Goal: Task Accomplishment & Management: Use online tool/utility

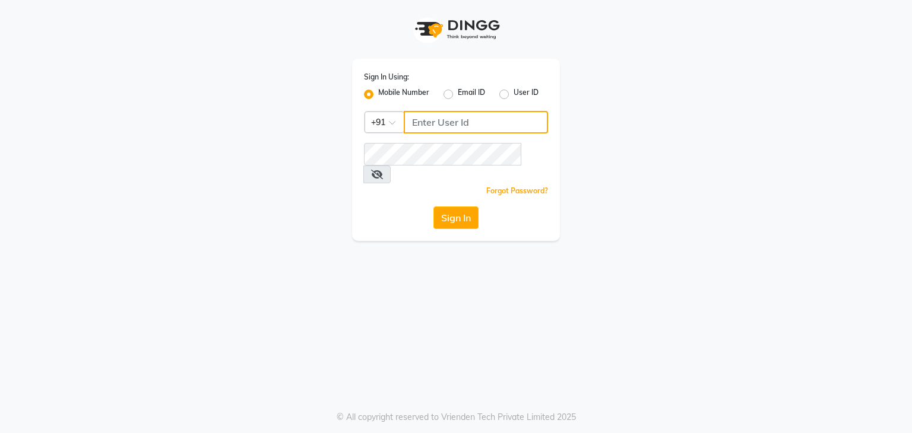
click at [437, 123] on input "Username" at bounding box center [476, 122] width 144 height 23
type input "9"
type input "0"
click at [455, 125] on input "Username" at bounding box center [476, 122] width 144 height 23
type input "9702410665"
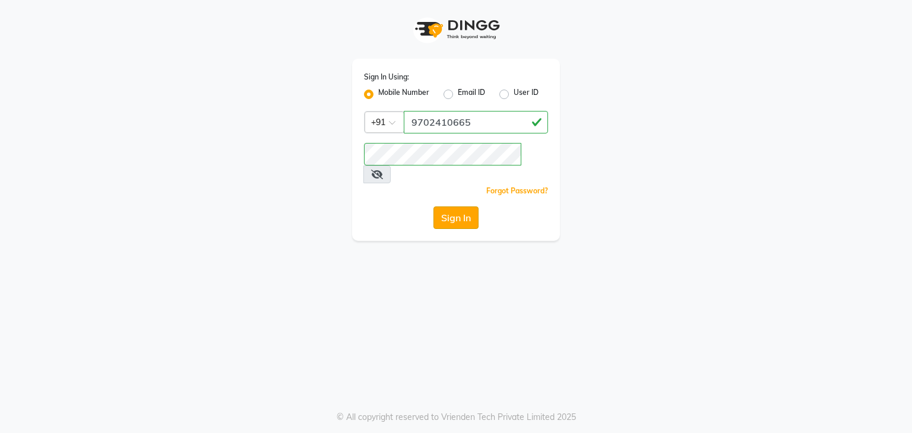
click at [442, 207] on button "Sign In" at bounding box center [455, 218] width 45 height 23
click at [456, 207] on div "Sign In" at bounding box center [456, 218] width 184 height 23
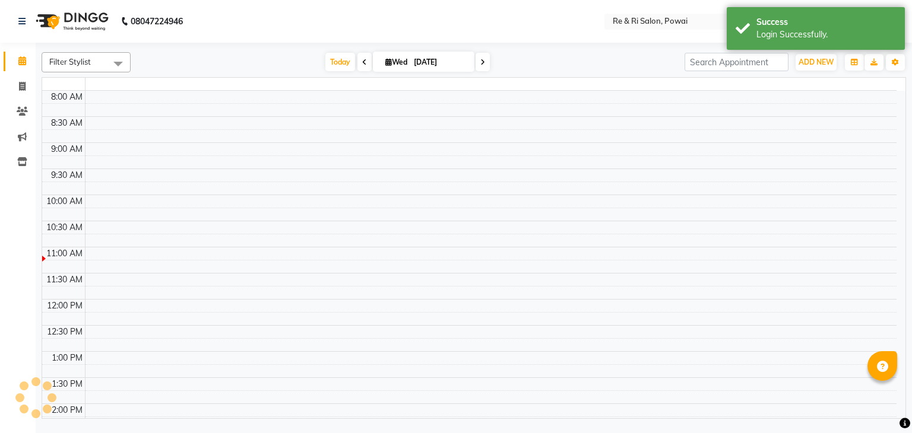
select select "en"
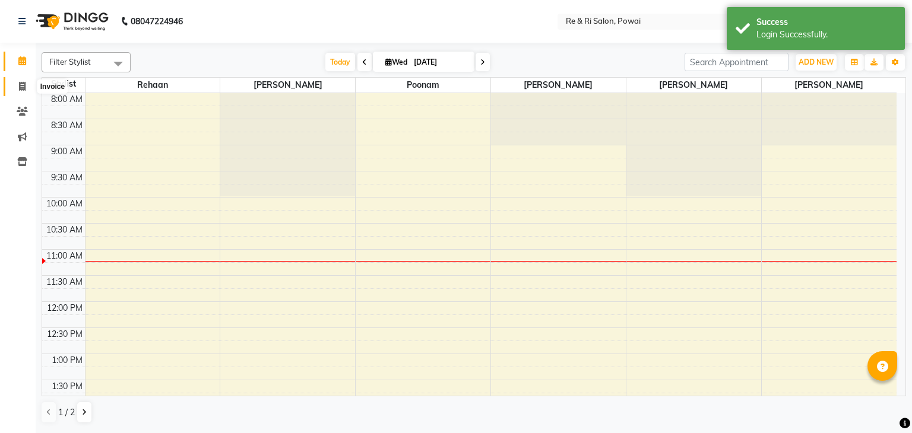
click at [21, 88] on icon at bounding box center [22, 86] width 7 height 9
select select "service"
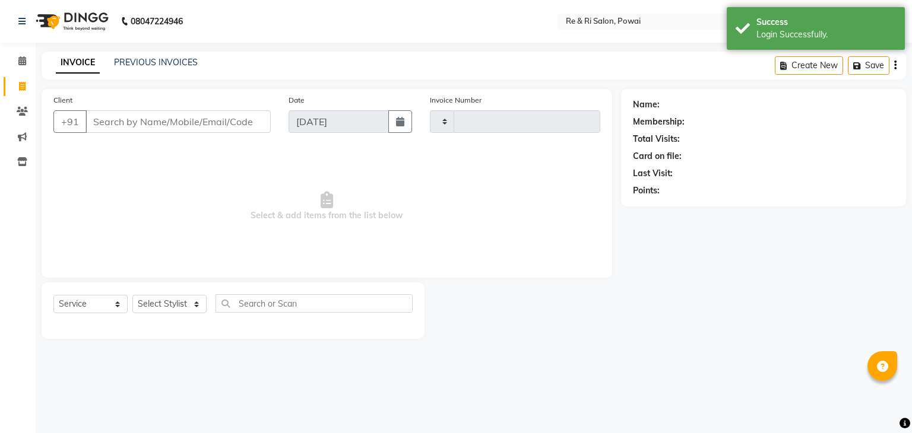
type input "2142"
select select "5364"
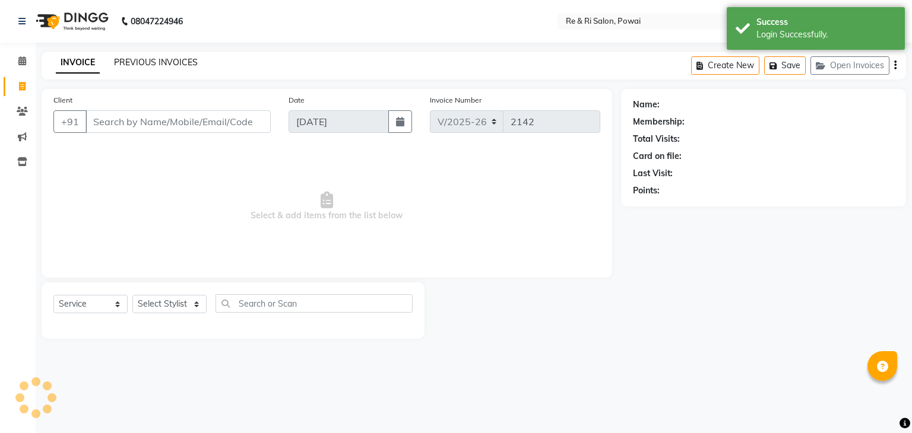
click at [138, 62] on link "PREVIOUS INVOICES" at bounding box center [156, 62] width 84 height 11
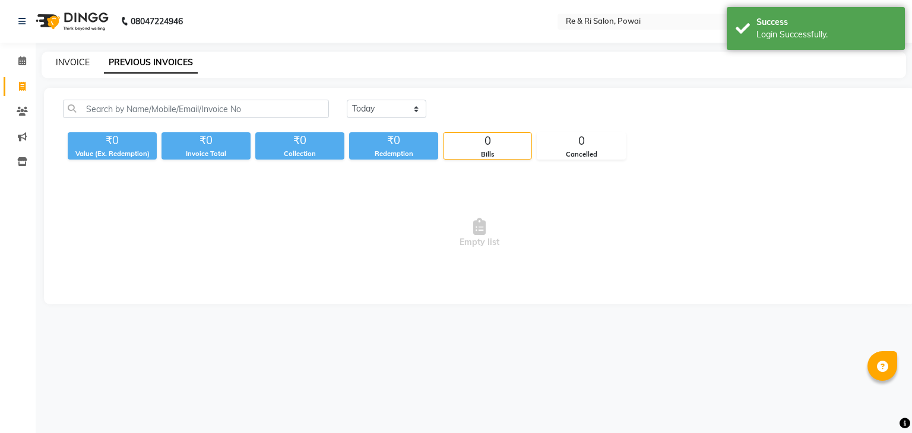
click at [66, 66] on link "INVOICE" at bounding box center [73, 62] width 34 height 11
select select "5364"
select select "service"
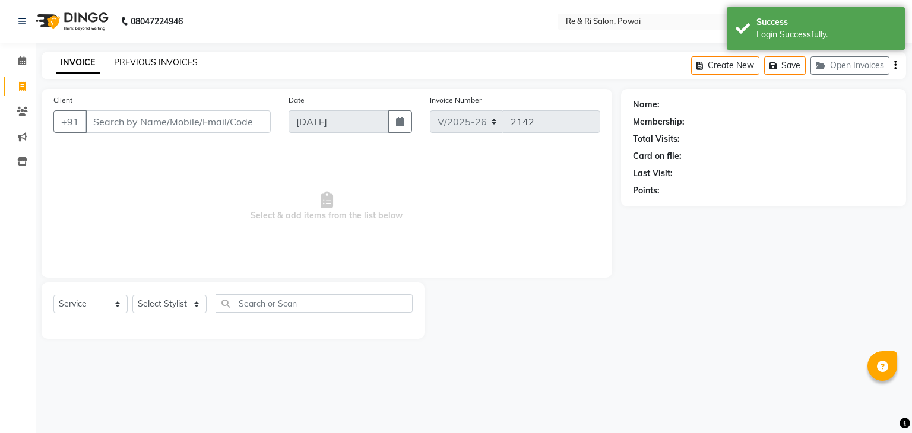
click at [145, 58] on div "INVOICE PREVIOUS INVOICES Create New Save Open Invoices" at bounding box center [474, 66] width 864 height 28
click at [145, 58] on link "PREVIOUS INVOICES" at bounding box center [156, 62] width 84 height 11
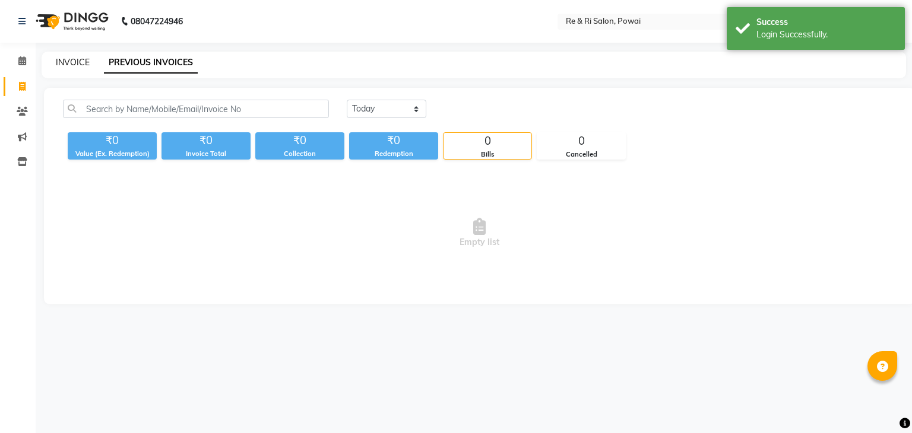
click at [75, 62] on link "INVOICE" at bounding box center [73, 62] width 34 height 11
select select "service"
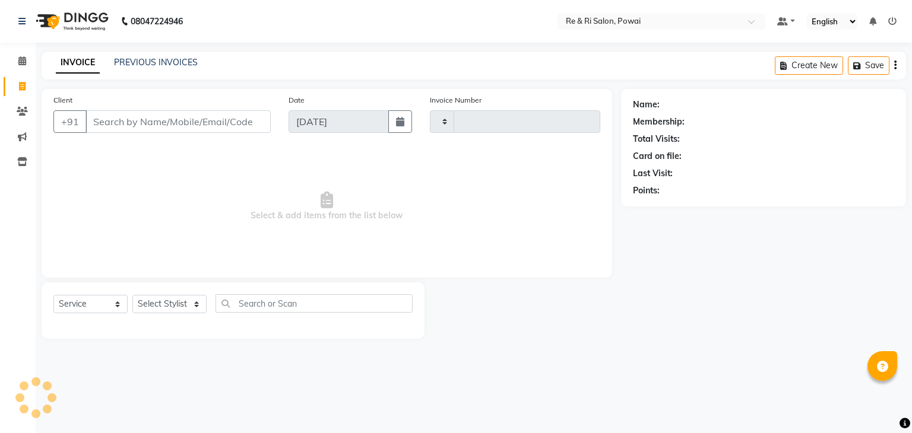
type input "2142"
select select "5364"
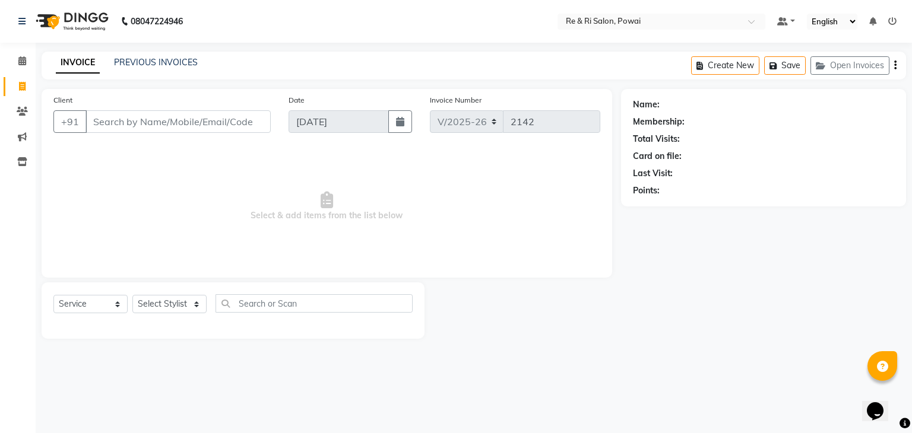
click at [104, 127] on input "Client" at bounding box center [177, 121] width 185 height 23
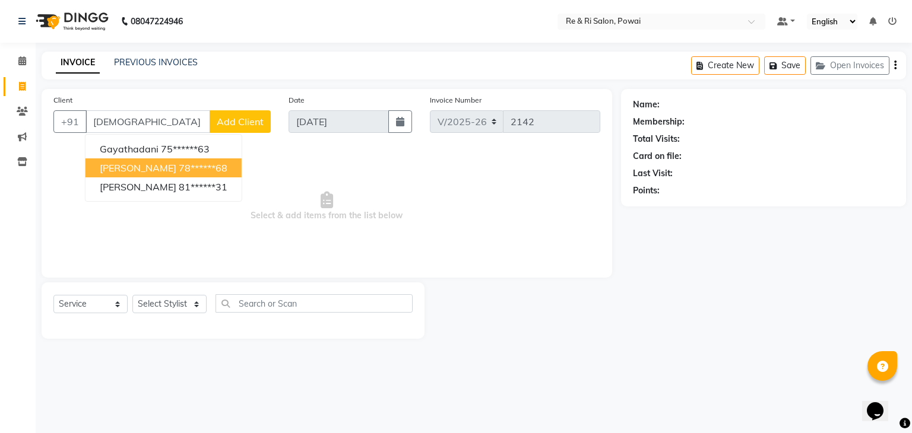
click at [134, 169] on span "[PERSON_NAME]" at bounding box center [138, 168] width 77 height 12
type input "78******68"
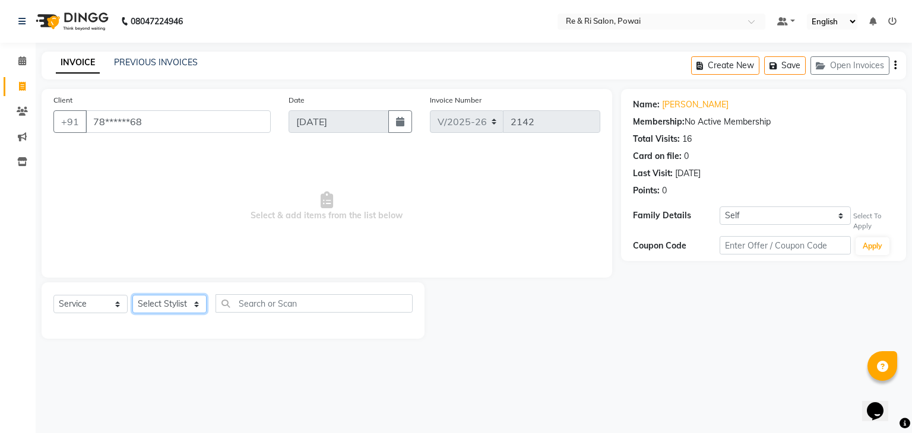
click at [192, 305] on select "Select Stylist [PERSON_NAME] [PERSON_NAME] Ayesha Danish Poonam [PERSON_NAME]" at bounding box center [169, 304] width 74 height 18
select select "36183"
click at [132, 296] on select "Select Stylist [PERSON_NAME] [PERSON_NAME] Ayesha Danish Poonam [PERSON_NAME]" at bounding box center [169, 304] width 74 height 18
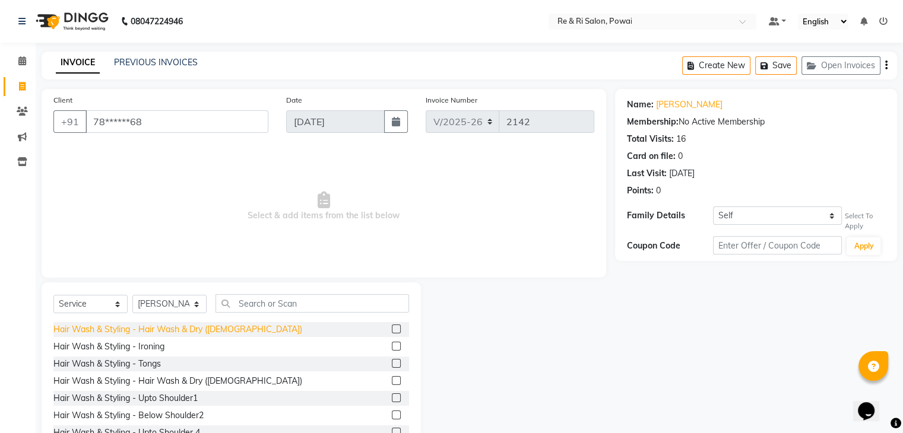
click at [219, 327] on div "Hair Wash & Styling - Hair Wash & Dry ([DEMOGRAPHIC_DATA])" at bounding box center [177, 330] width 249 height 12
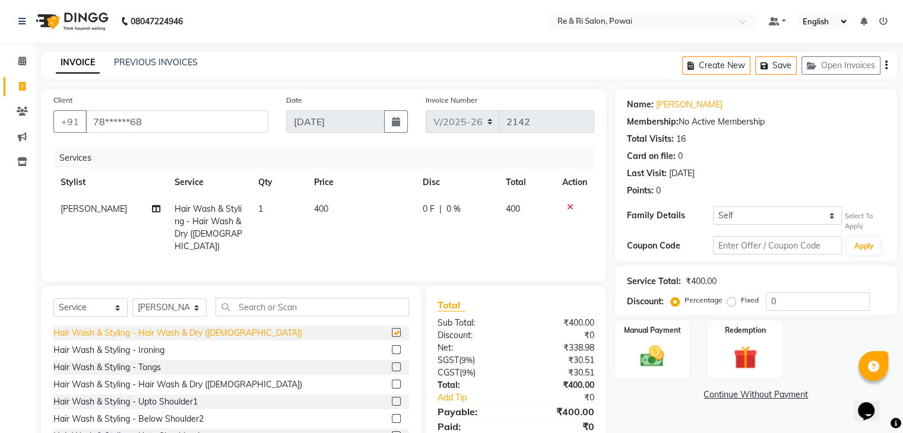
checkbox input "false"
click at [426, 210] on span "0 F" at bounding box center [429, 209] width 12 height 12
select select "36183"
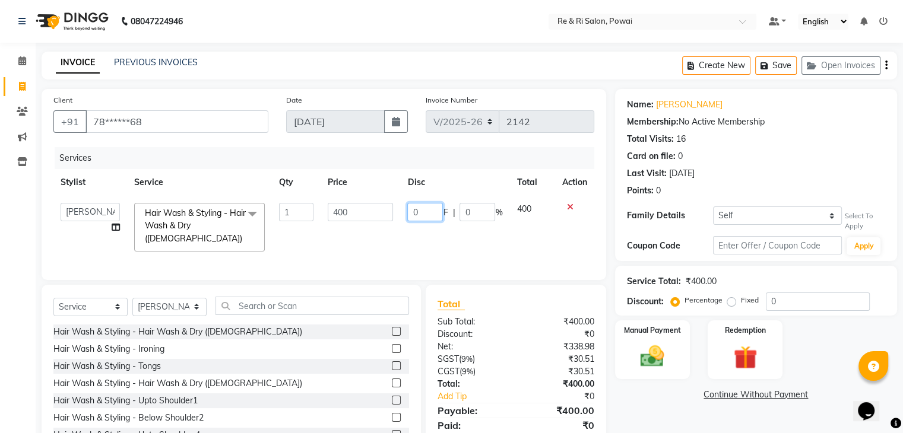
click at [426, 210] on input "0" at bounding box center [425, 212] width 36 height 18
type input "50"
click at [416, 243] on td "50 F | 0 %" at bounding box center [454, 227] width 109 height 63
select select "36183"
click at [645, 357] on img at bounding box center [652, 357] width 40 height 28
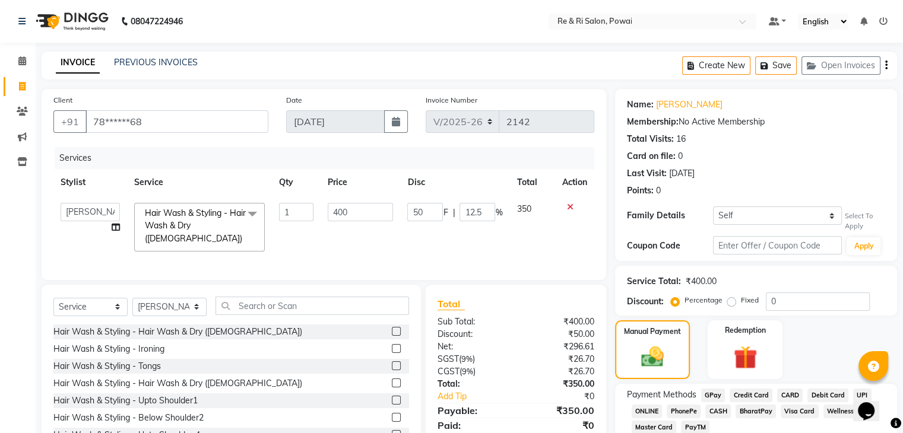
drag, startPoint x: 713, startPoint y: 395, endPoint x: 911, endPoint y: 172, distance: 298.5
click at [903, 172] on html "08047224946 Select Location × Re & Ri Salon, Powai Default Panel My Panel Engli…" at bounding box center [451, 216] width 903 height 433
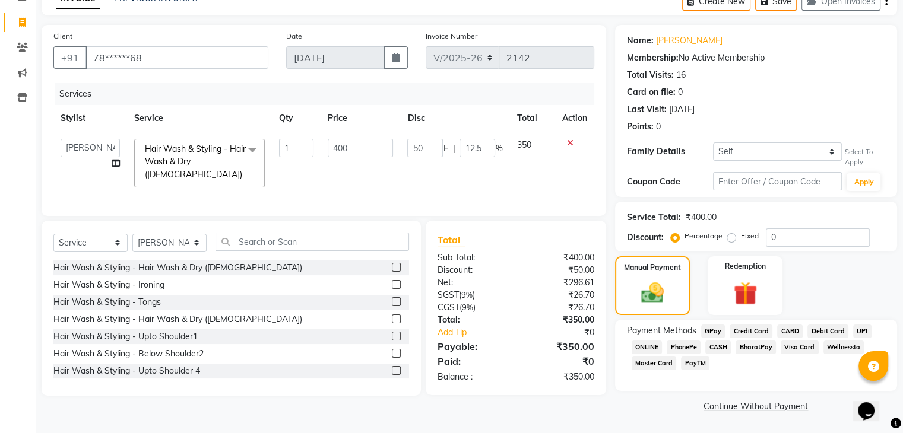
click at [712, 331] on span "GPay" at bounding box center [713, 332] width 24 height 14
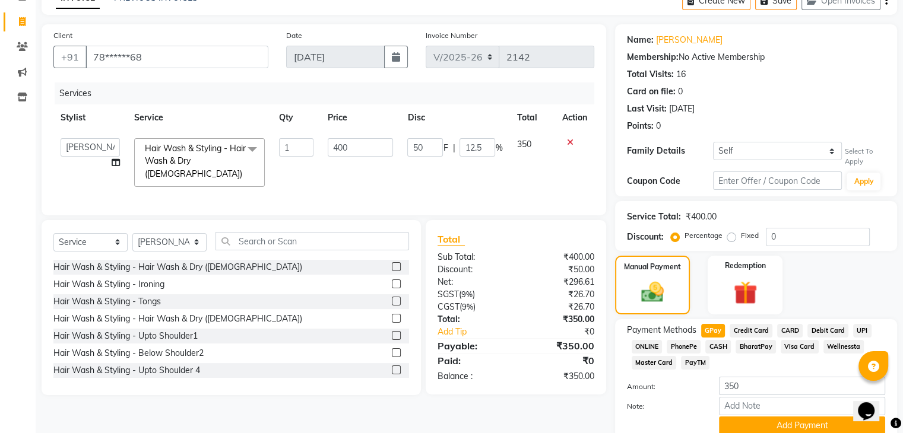
scroll to position [116, 0]
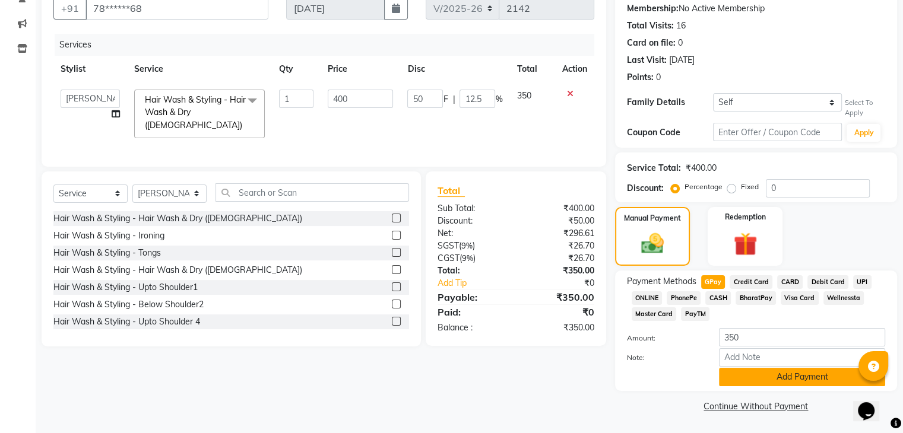
click at [792, 371] on button "Add Payment" at bounding box center [802, 377] width 166 height 18
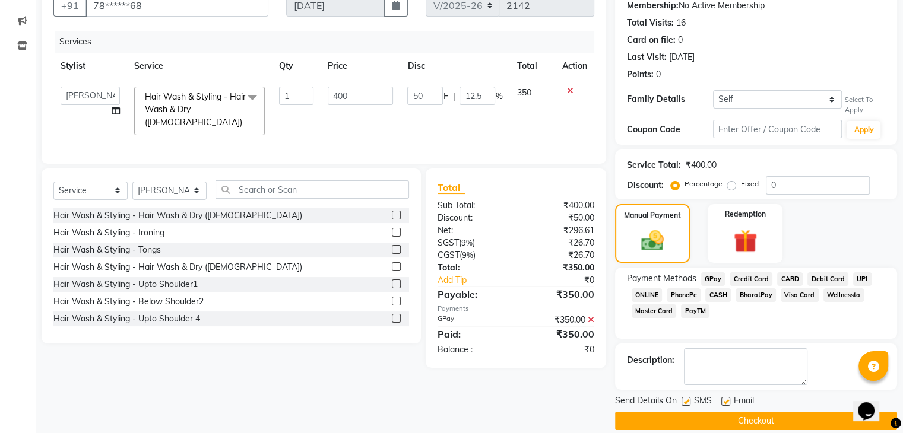
click at [719, 400] on div "SMS" at bounding box center [701, 402] width 40 height 15
click at [722, 401] on label at bounding box center [725, 401] width 9 height 9
click at [722, 401] on input "checkbox" at bounding box center [725, 402] width 8 height 8
checkbox input "false"
click at [683, 402] on label at bounding box center [685, 401] width 9 height 9
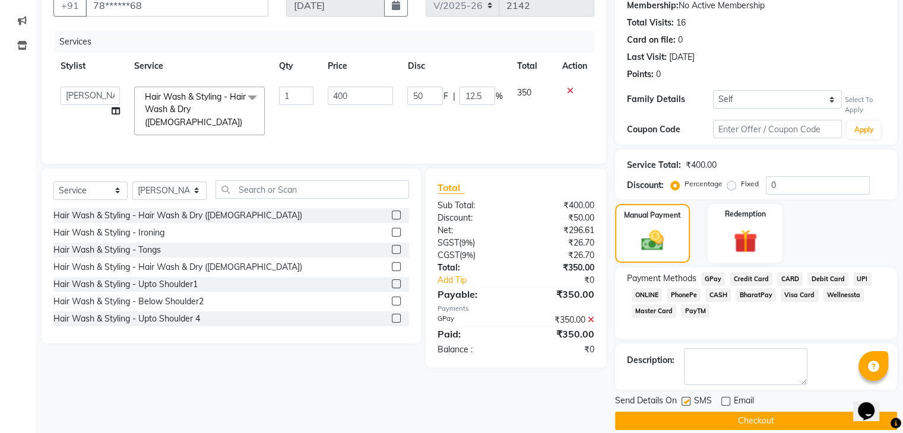
click at [683, 402] on input "checkbox" at bounding box center [685, 402] width 8 height 8
checkbox input "false"
click at [686, 416] on button "Checkout" at bounding box center [756, 421] width 282 height 18
